Goal: Check status: Check status

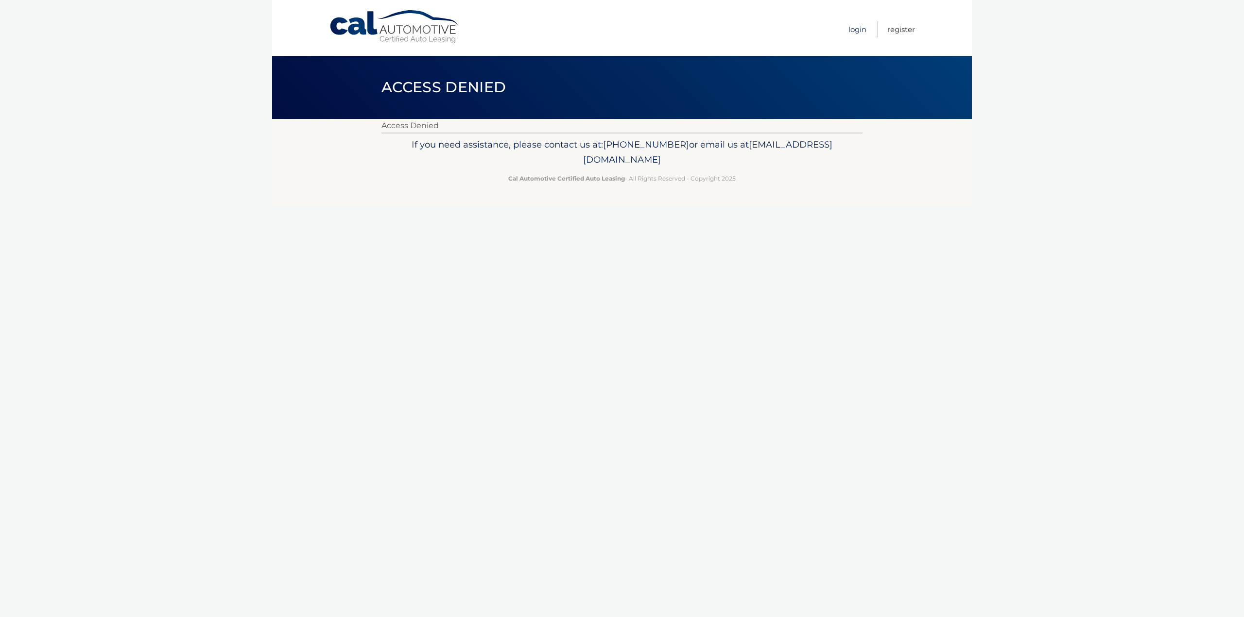
click at [855, 31] on link "Login" at bounding box center [857, 29] width 18 height 16
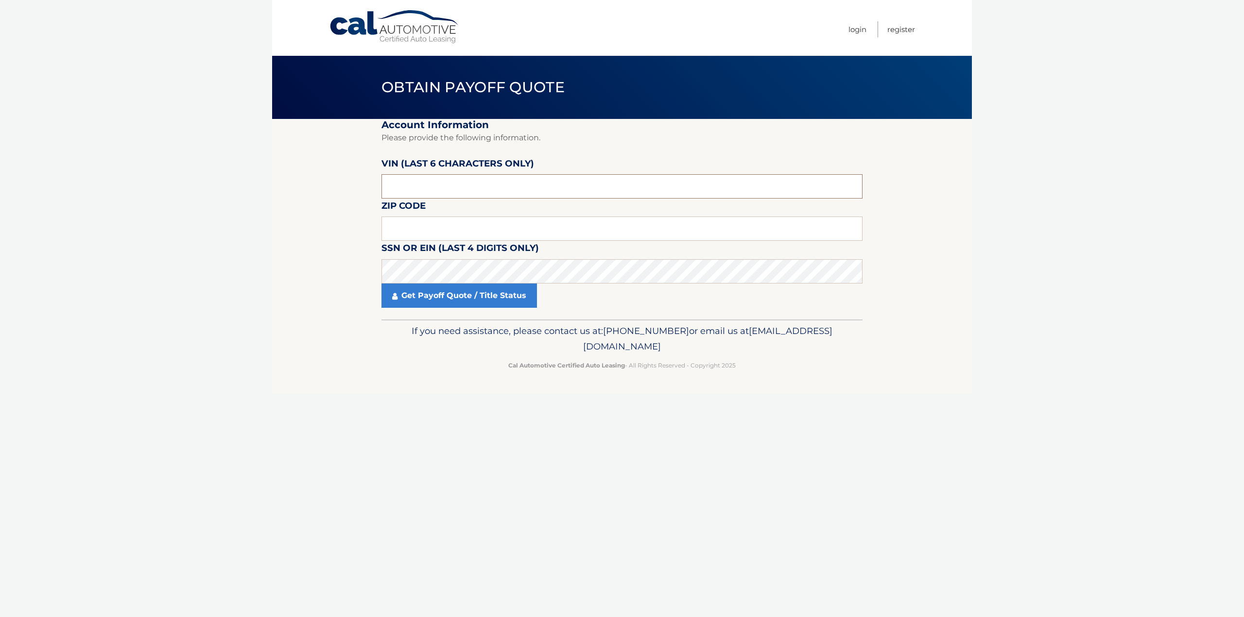
click at [427, 176] on input "text" at bounding box center [621, 186] width 481 height 24
type input "002672"
click at [394, 228] on input "text" at bounding box center [621, 229] width 481 height 24
type input "07305"
click at [425, 286] on link "Get Payoff Quote / Title Status" at bounding box center [458, 296] width 155 height 24
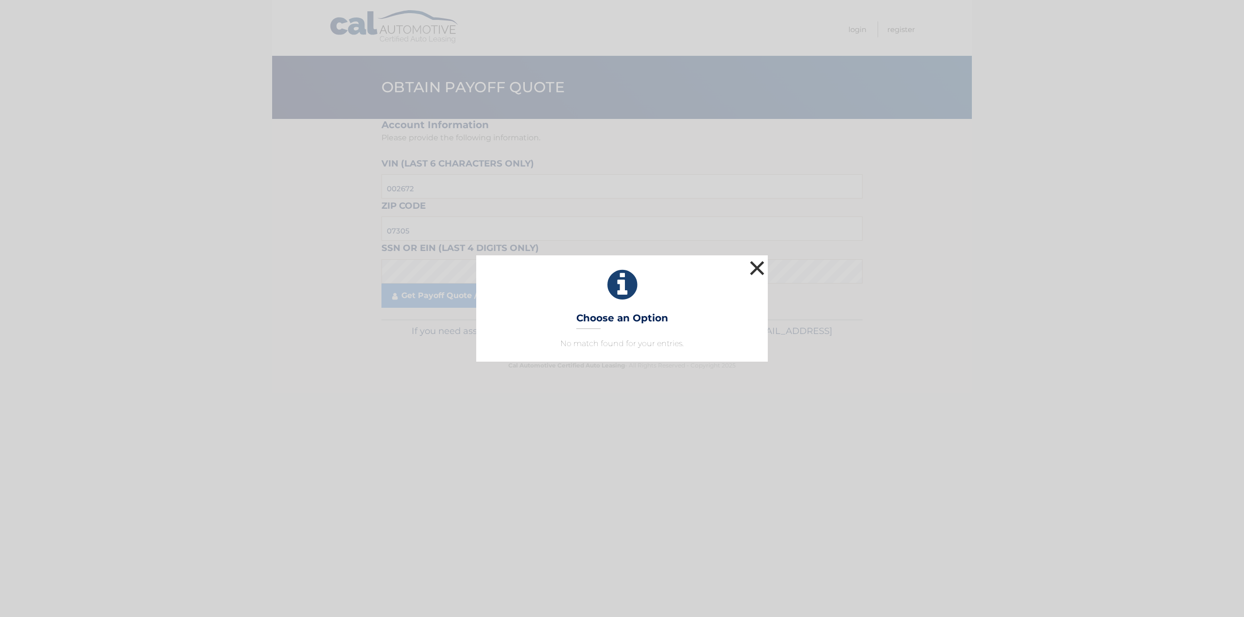
click at [760, 265] on button "×" at bounding box center [756, 267] width 19 height 19
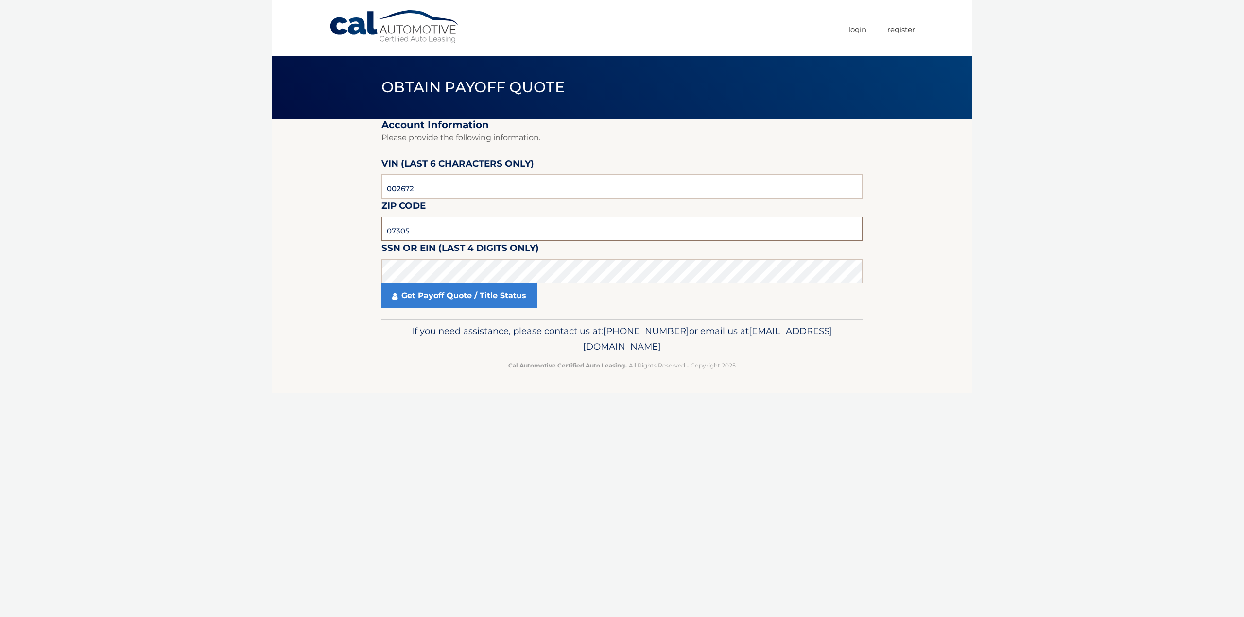
drag, startPoint x: 419, startPoint y: 225, endPoint x: 338, endPoint y: 234, distance: 81.6
click at [338, 234] on section "Account Information Please provide the following information. VIN (last 6 chara…" at bounding box center [622, 219] width 700 height 201
type input "07008"
click at [423, 290] on link "Get Payoff Quote / Title Status" at bounding box center [458, 296] width 155 height 24
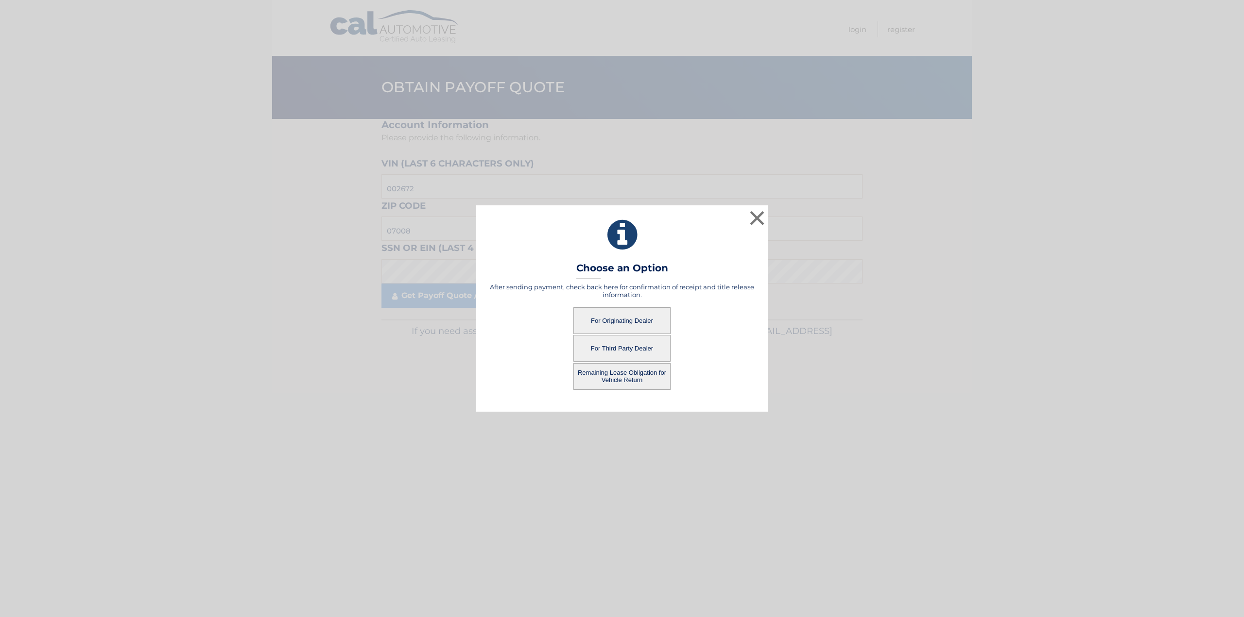
click at [607, 326] on button "For Originating Dealer" at bounding box center [621, 320] width 97 height 27
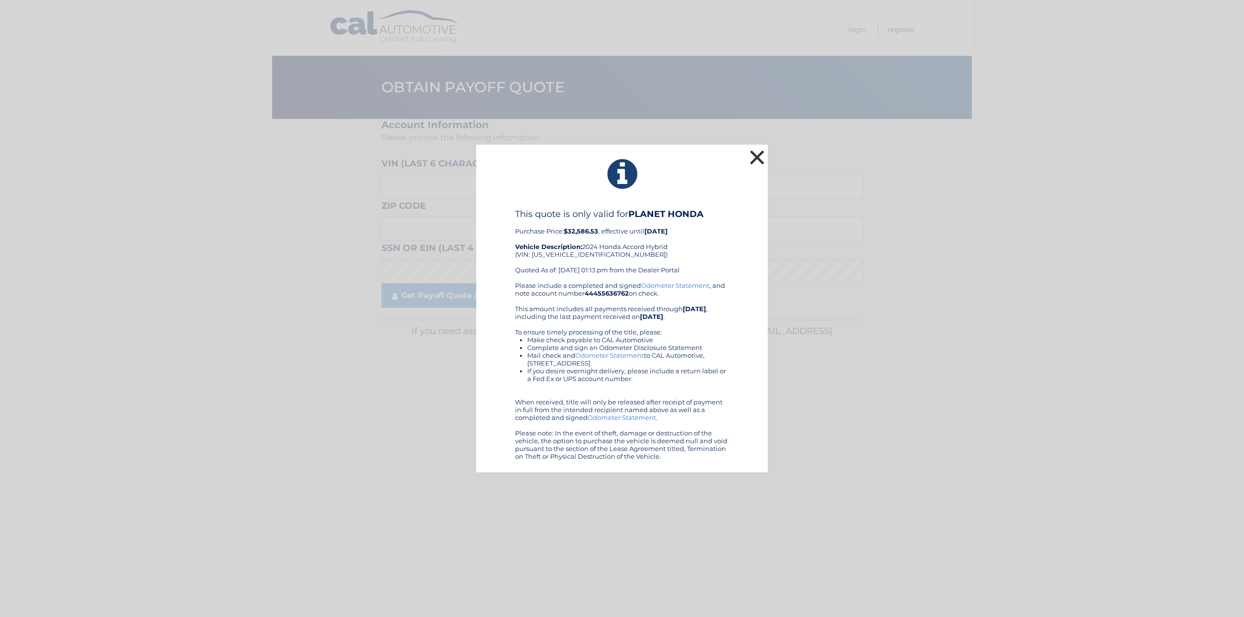
click at [762, 158] on button "×" at bounding box center [756, 157] width 19 height 19
